Goal: Information Seeking & Learning: Learn about a topic

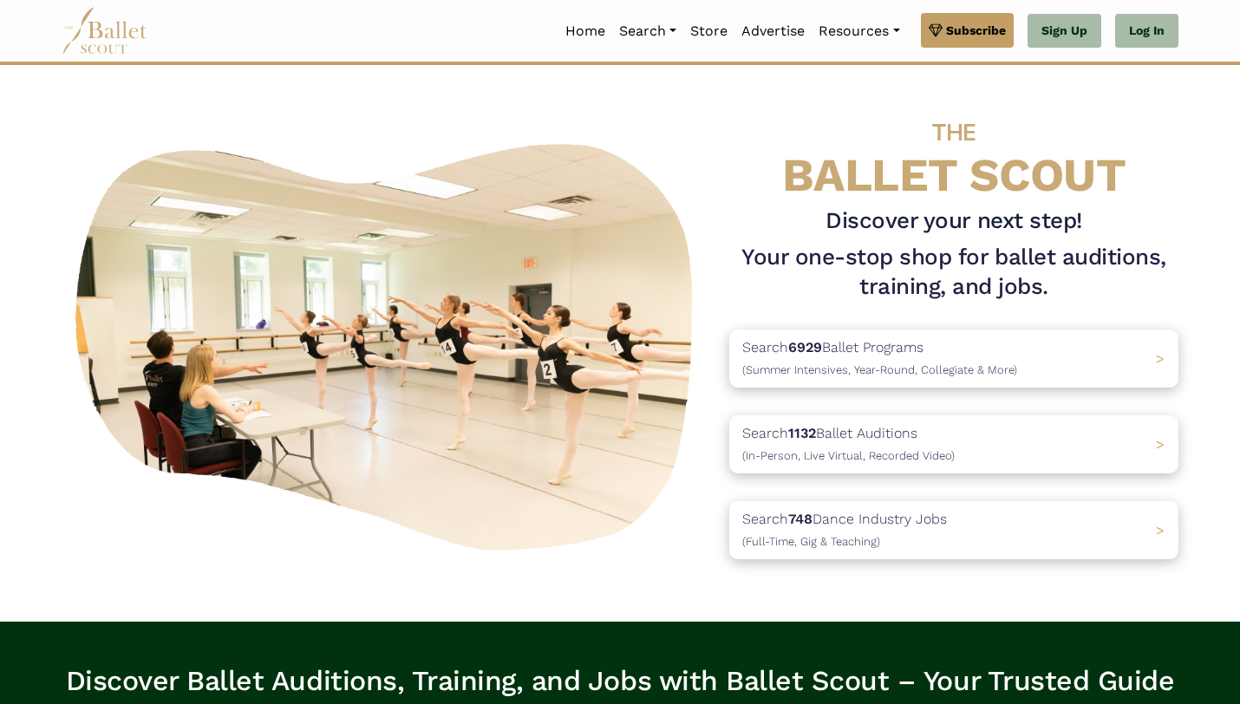
scroll to position [7, 0]
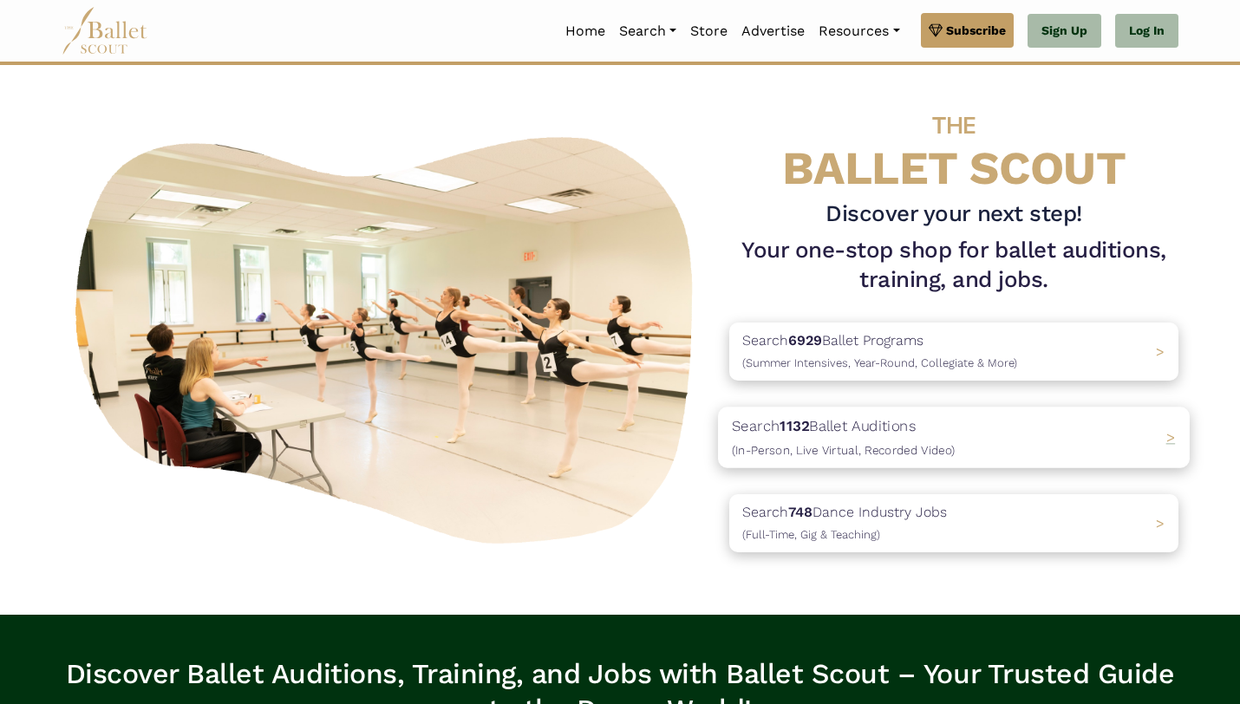
click at [916, 440] on p "Search 1132 Ballet Auditions (In-Person, Live Virtual, Recorded Video)" at bounding box center [843, 437] width 223 height 47
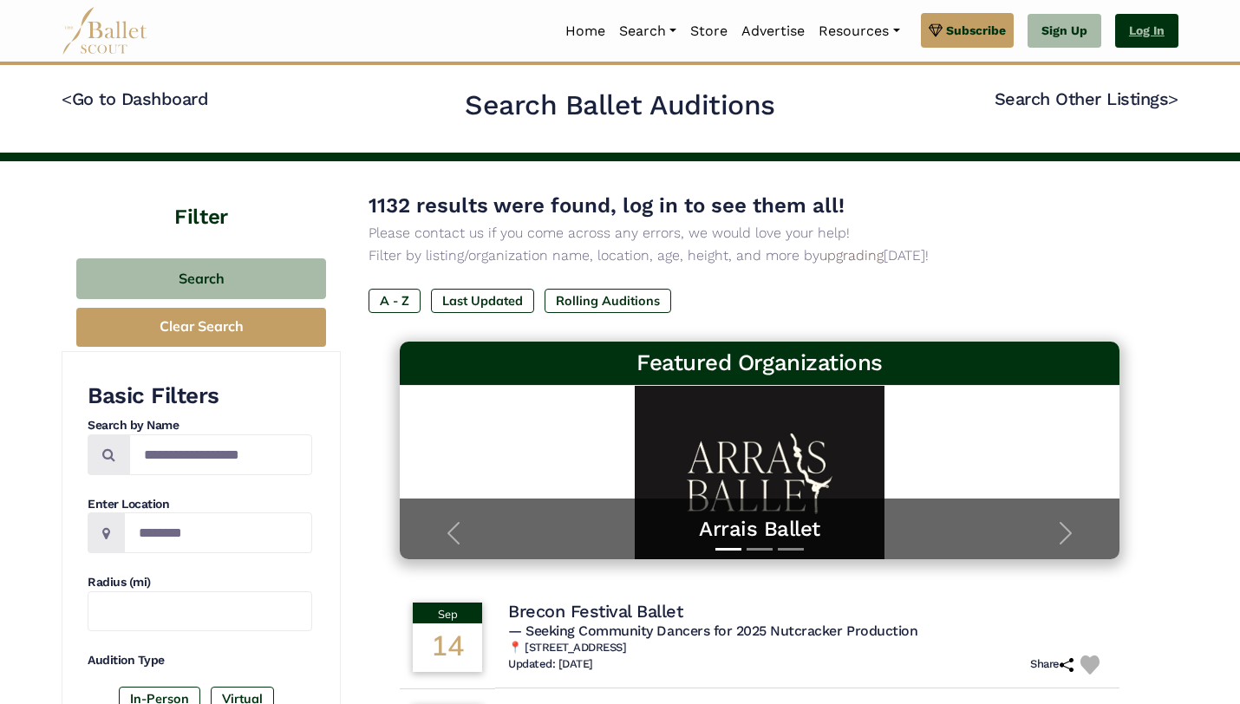
click at [1170, 23] on link "Log In" at bounding box center [1146, 31] width 63 height 35
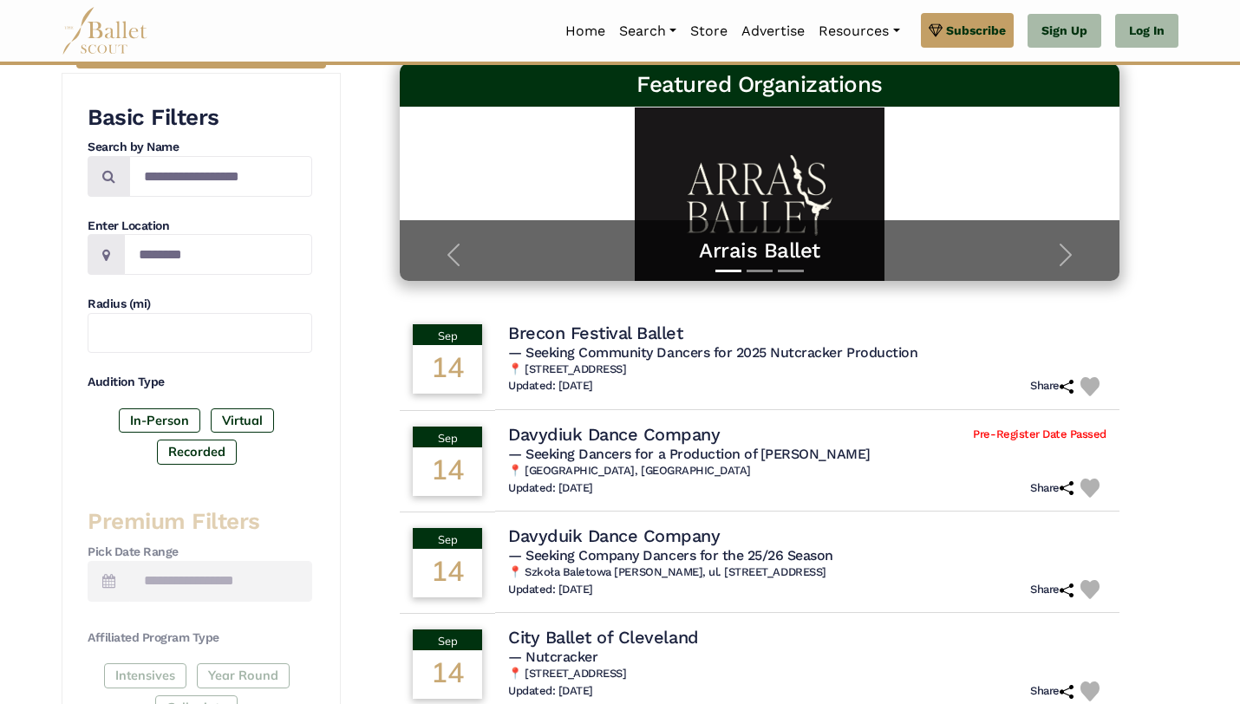
scroll to position [296, 0]
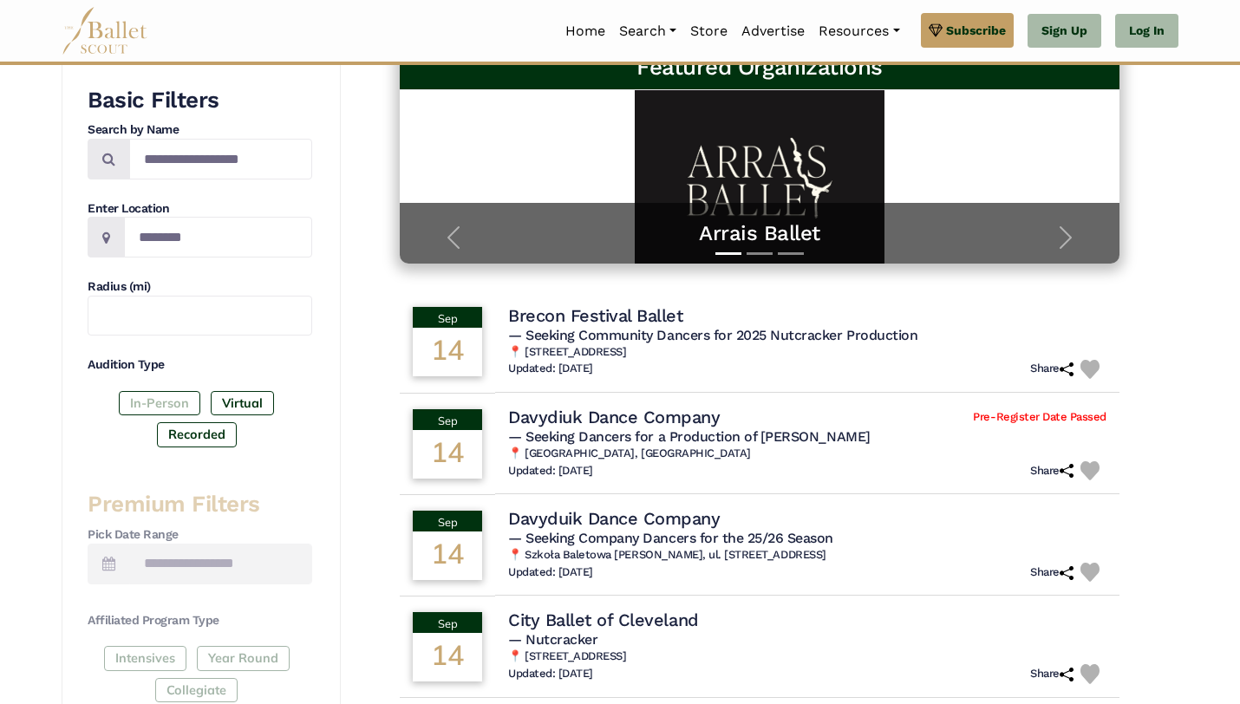
click at [168, 412] on label "In-Person" at bounding box center [160, 403] width 82 height 24
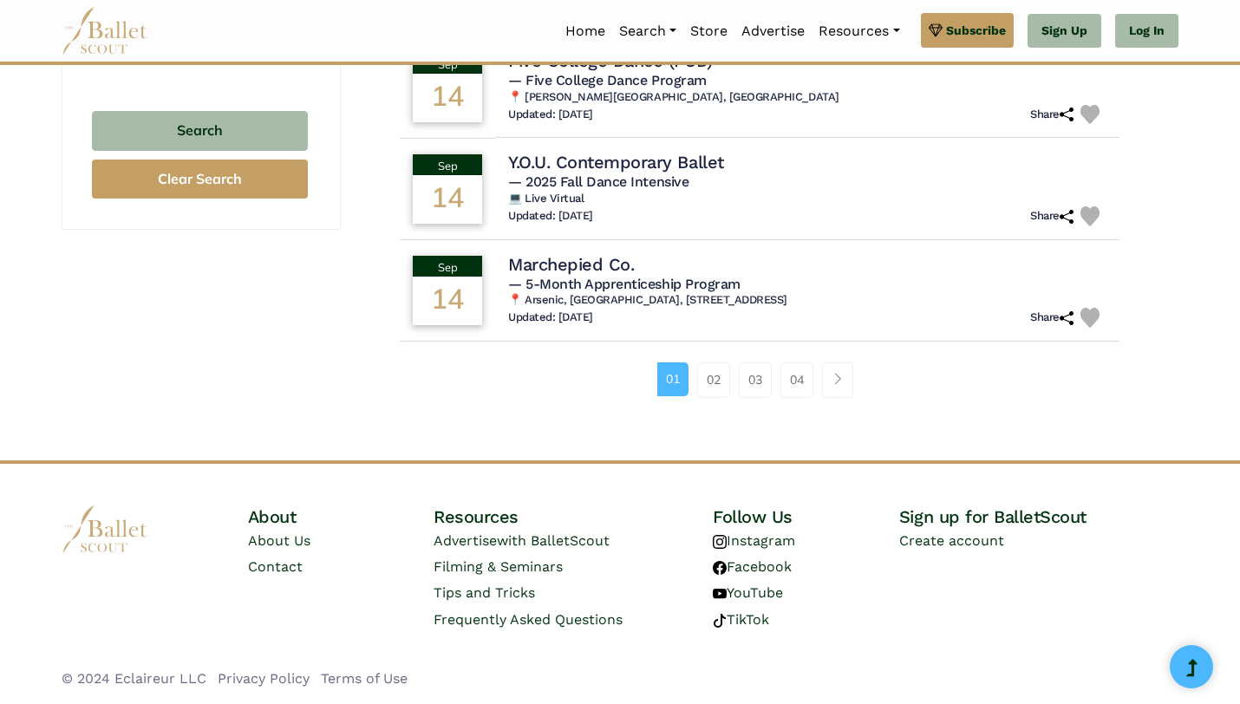
scroll to position [1164, 0]
click at [831, 384] on link "Page navigation example" at bounding box center [837, 379] width 31 height 35
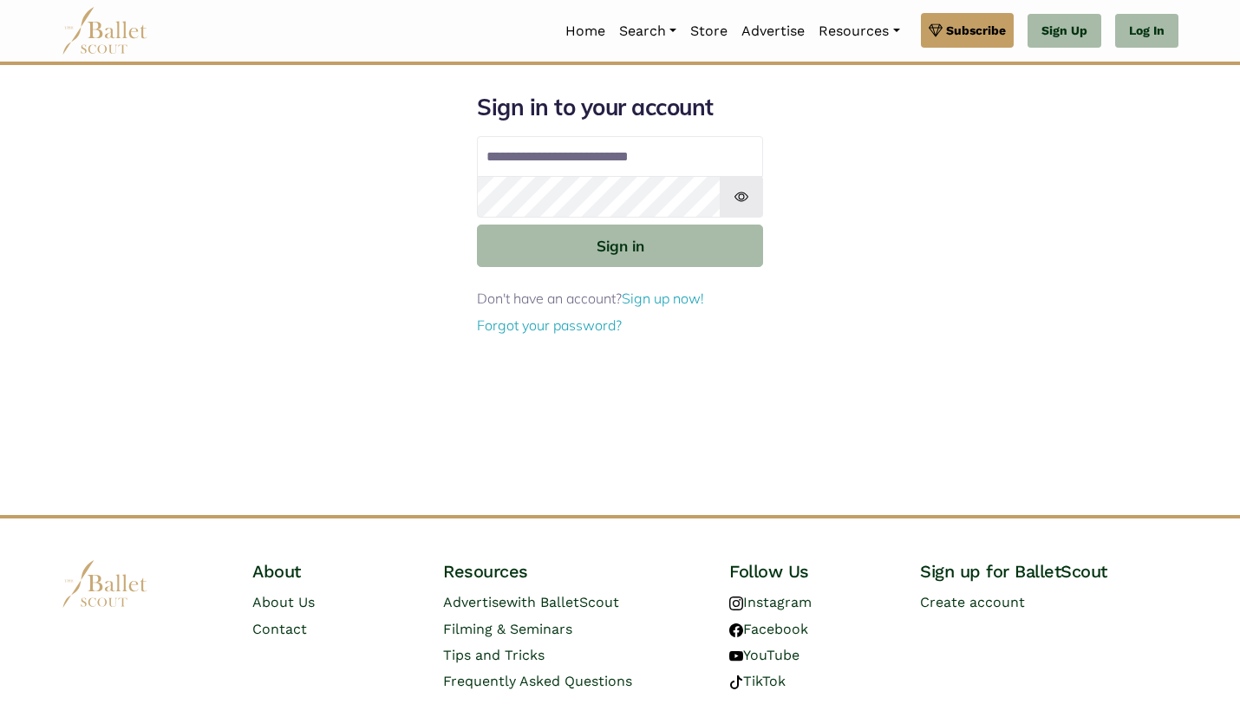
type input "**********"
click at [477, 225] on button "Sign in" at bounding box center [620, 246] width 286 height 42
